Goal: Find specific page/section: Find specific page/section

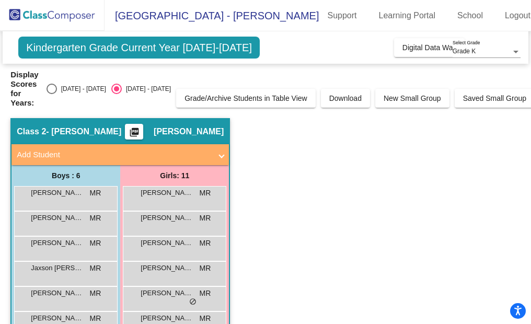
scroll to position [52, 0]
click at [405, 46] on span "Digital Data Wall" at bounding box center [429, 47] width 54 height 8
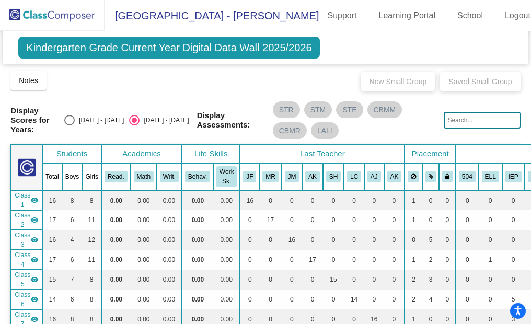
click at [259, 18] on span "[GEOGRAPHIC_DATA] - [PERSON_NAME]" at bounding box center [211, 15] width 214 height 17
